Goal: Navigation & Orientation: Find specific page/section

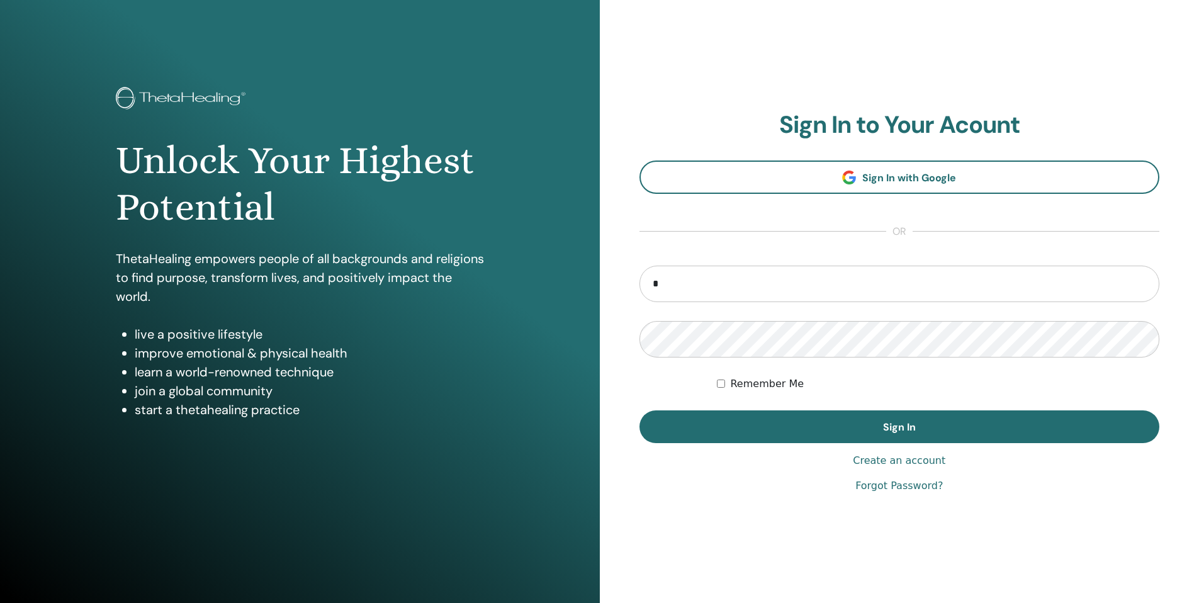
type input "**********"
click at [639, 410] on button "Sign In" at bounding box center [899, 426] width 520 height 33
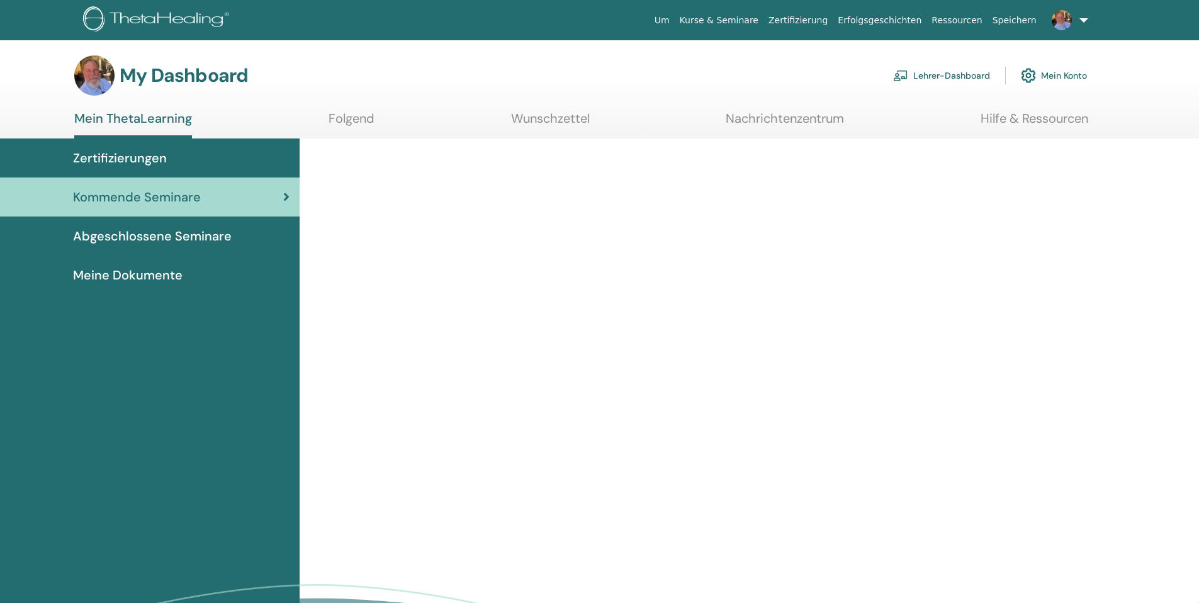
click at [915, 79] on link "Lehrer-Dashboard" at bounding box center [941, 76] width 97 height 28
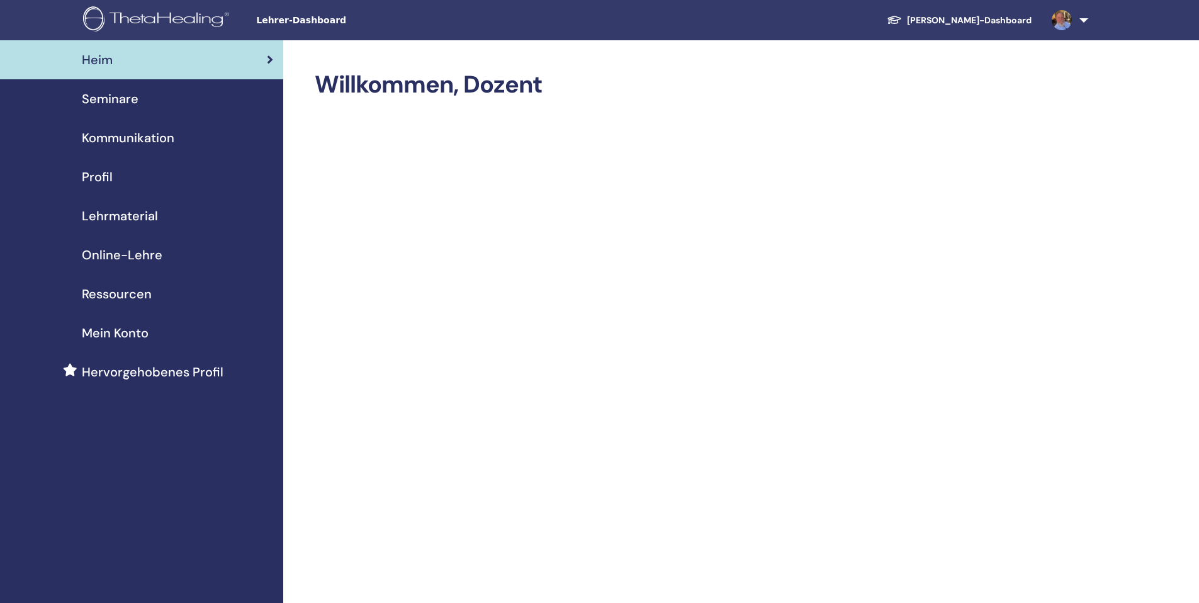
click at [118, 100] on span "Seminare" at bounding box center [110, 98] width 57 height 19
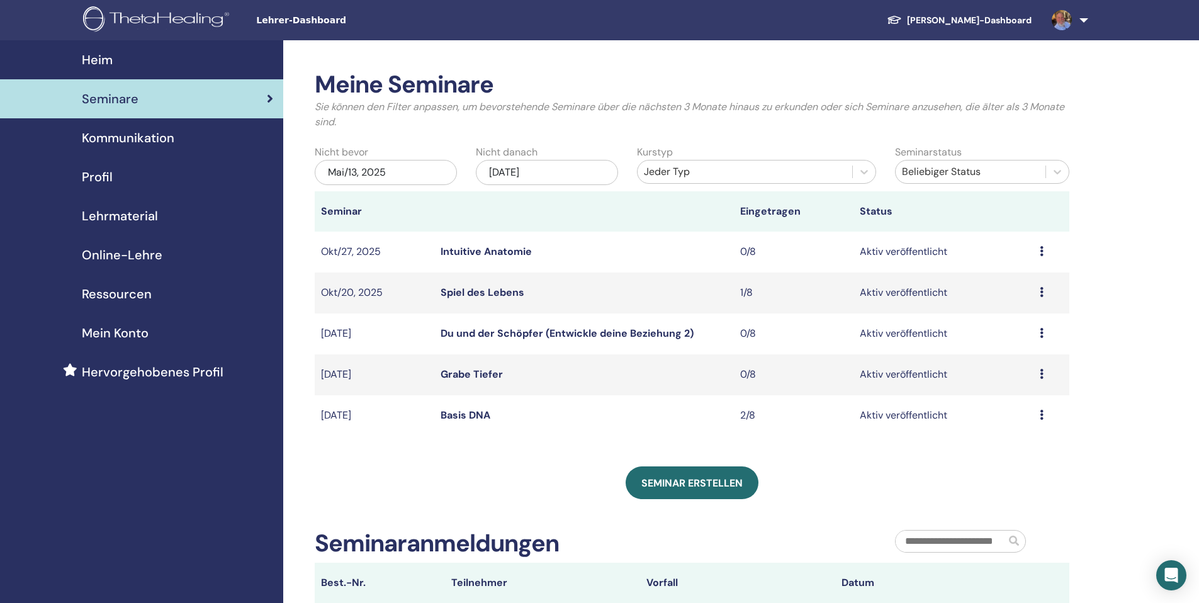
click at [463, 414] on link "Basis DNA" at bounding box center [466, 414] width 50 height 13
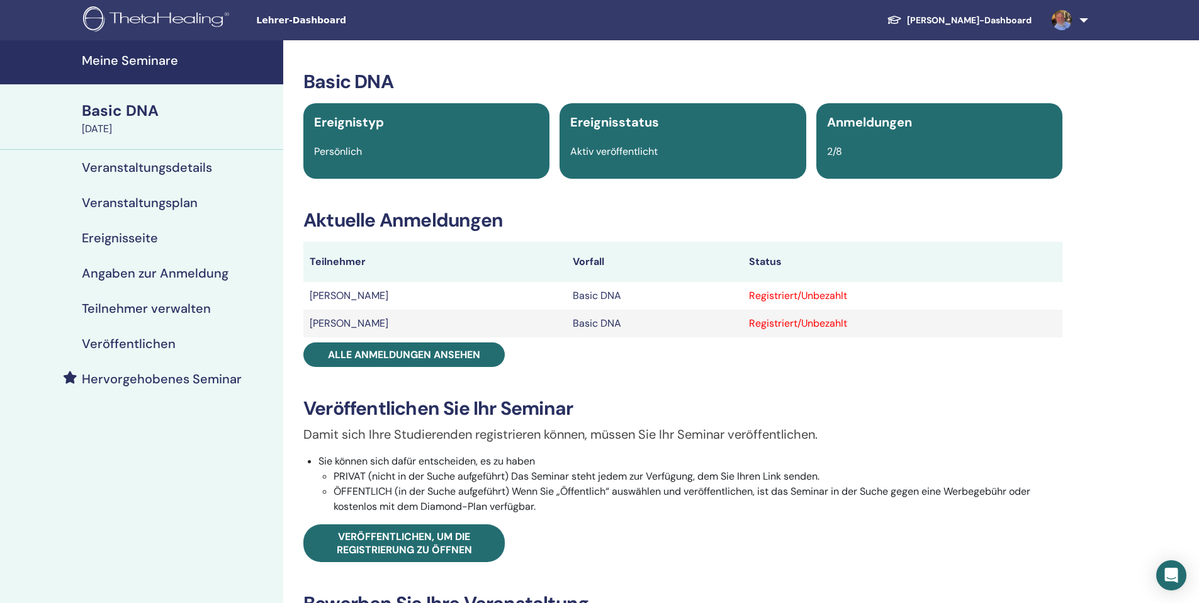
click at [349, 297] on td "[PERSON_NAME]" at bounding box center [434, 296] width 263 height 28
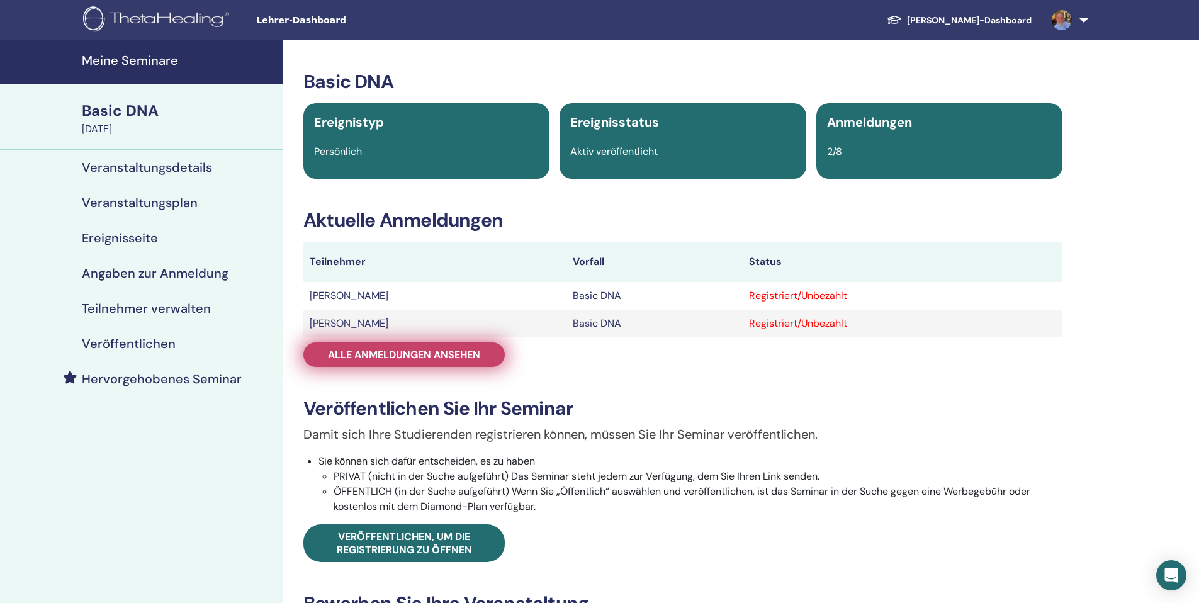
click at [453, 351] on span "Alle Anmeldungen ansehen" at bounding box center [404, 354] width 152 height 13
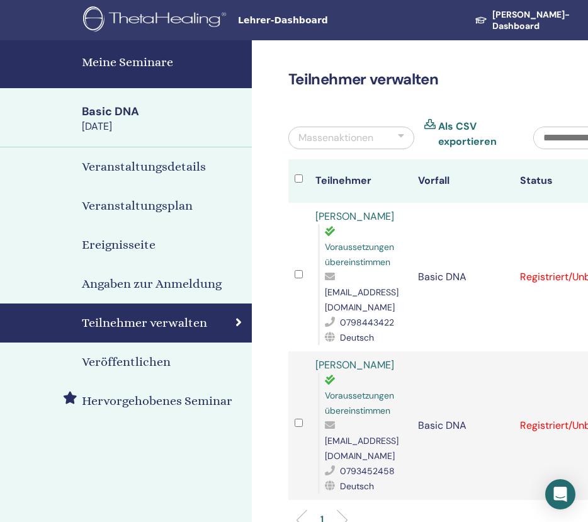
click at [104, 60] on h4 "Meine Seminare" at bounding box center [163, 62] width 162 height 19
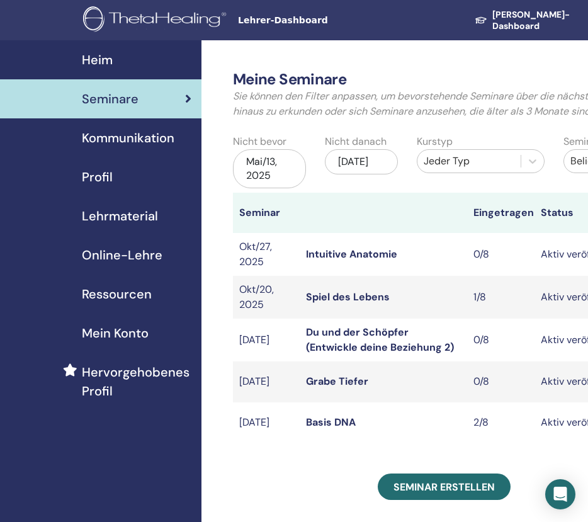
click at [334, 383] on link "Grabe Tiefer" at bounding box center [337, 380] width 62 height 13
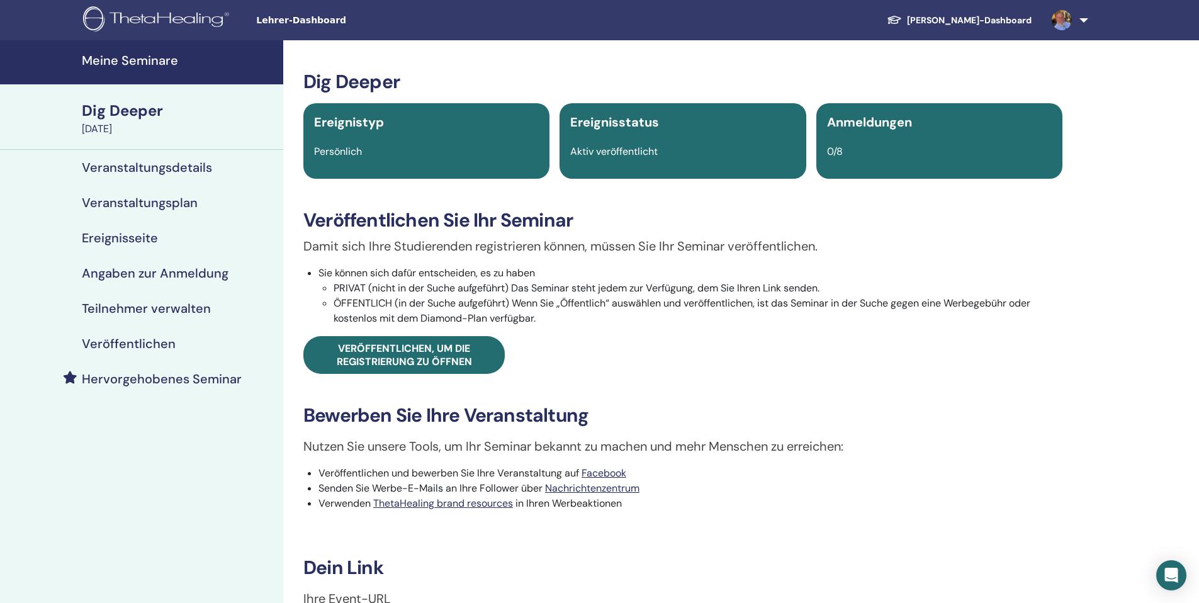
click at [160, 169] on h4 "Veranstaltungsdetails" at bounding box center [147, 167] width 130 height 15
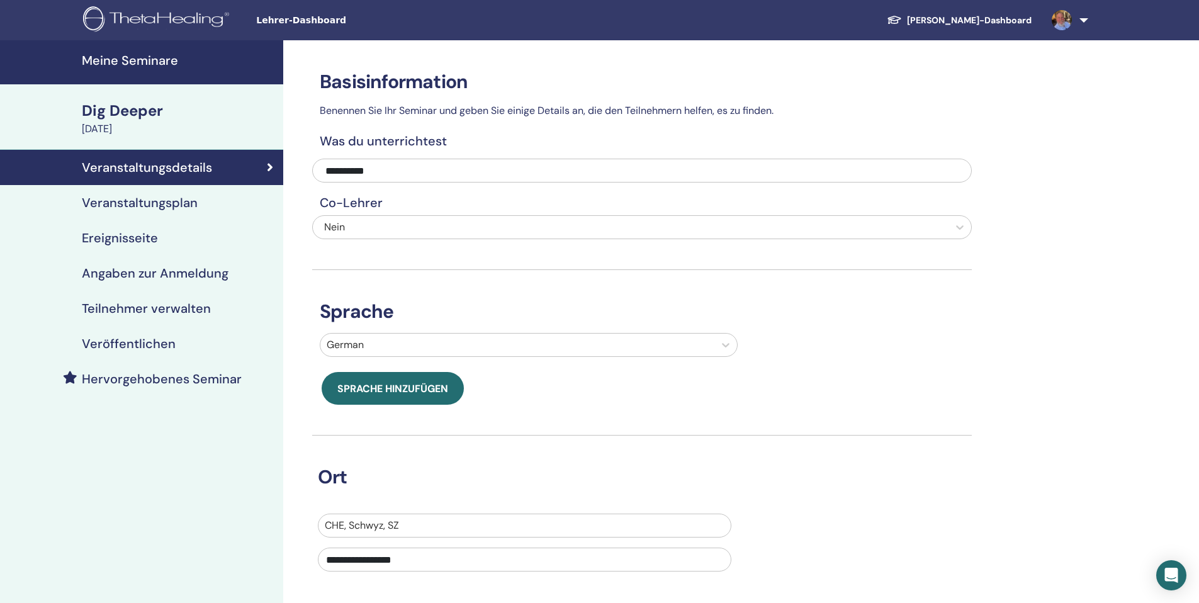
click at [156, 206] on h4 "Veranstaltungsplan" at bounding box center [140, 202] width 116 height 15
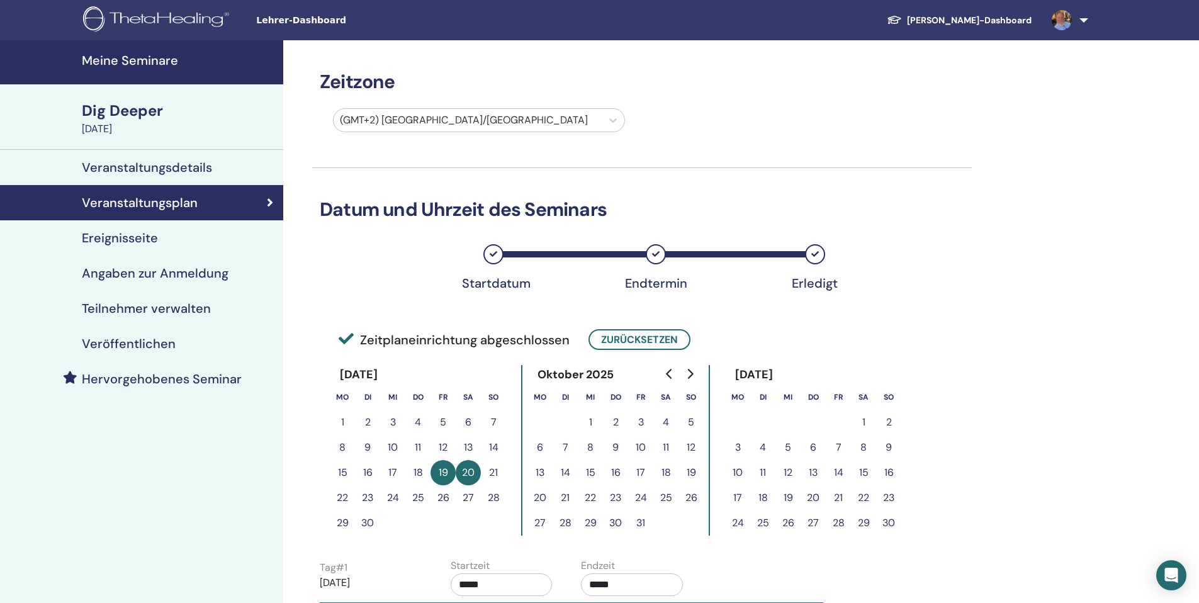
click at [136, 60] on h4 "Meine Seminare" at bounding box center [179, 60] width 194 height 15
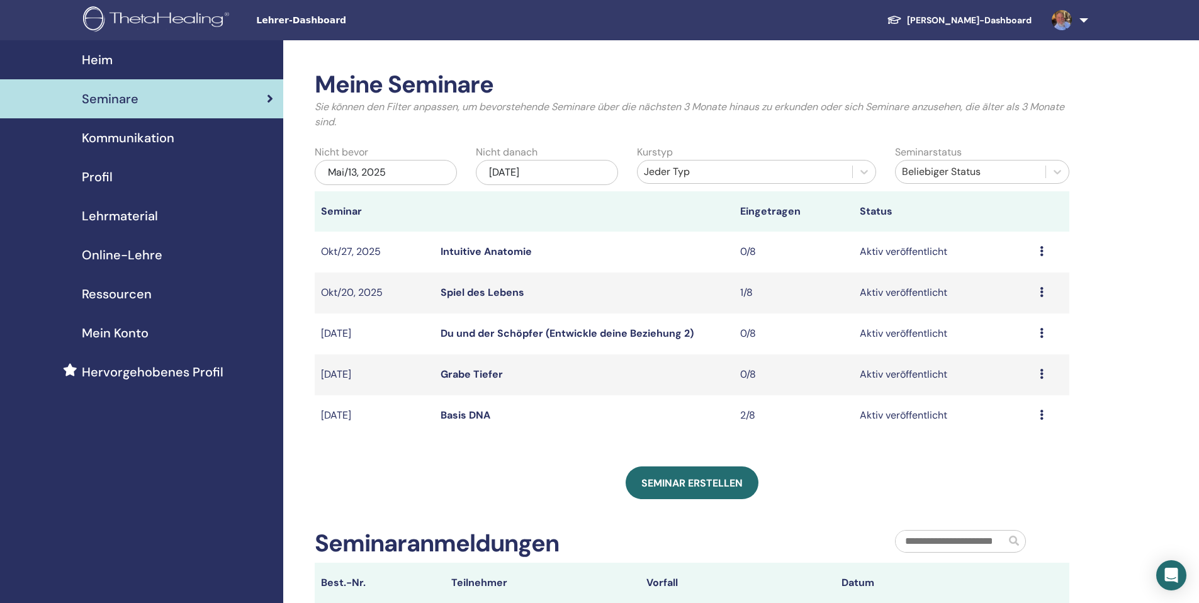
click at [461, 417] on link "Basis DNA" at bounding box center [466, 414] width 50 height 13
